Goal: Transaction & Acquisition: Obtain resource

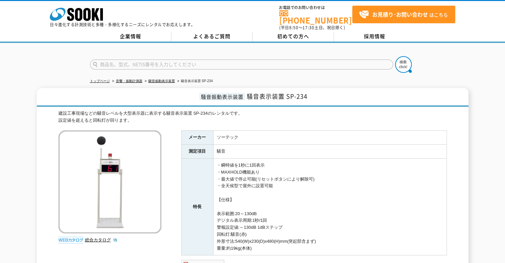
scroll to position [33, 0]
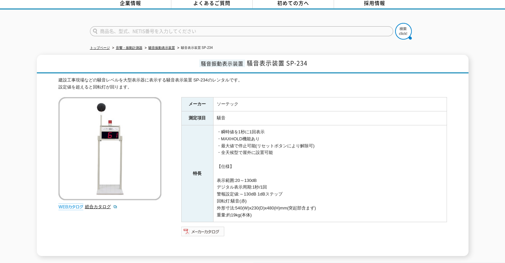
click at [206, 226] on img at bounding box center [202, 231] width 43 height 11
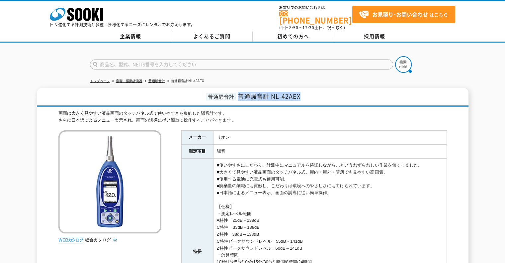
drag, startPoint x: 299, startPoint y: 92, endPoint x: 239, endPoint y: 93, distance: 60.1
click at [239, 93] on h1 "普通騒音計 普通騒音計 NL-42AEX" at bounding box center [253, 97] width 432 height 19
copy span "普通騒音計 NL-42AEX"
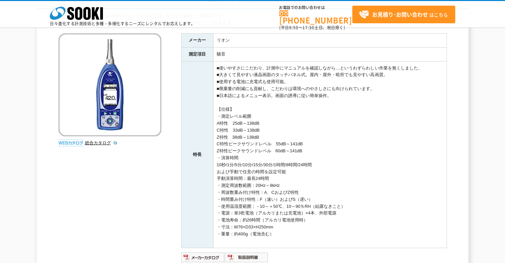
scroll to position [166, 0]
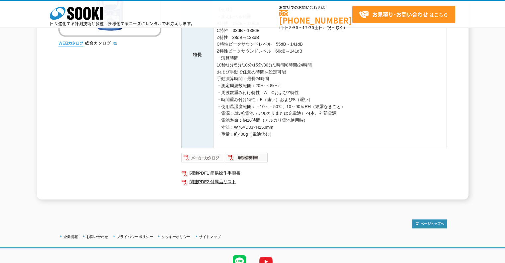
click at [208, 157] on img at bounding box center [202, 157] width 43 height 11
